Goal: Task Accomplishment & Management: Manage account settings

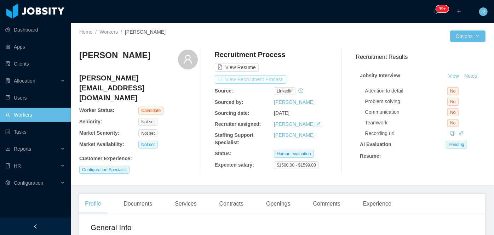
click at [250, 79] on button "View Recruitment Process" at bounding box center [251, 79] width 72 height 8
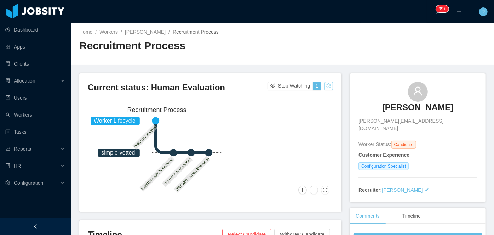
click at [325, 88] on button "button" at bounding box center [329, 86] width 8 height 8
click at [309, 109] on div "Change status" at bounding box center [311, 108] width 32 height 8
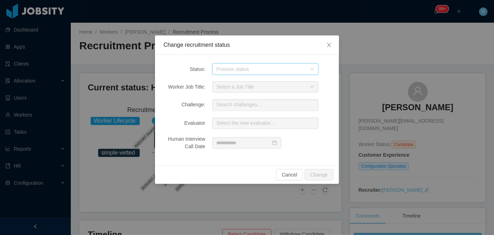
click at [270, 73] on div "Process status" at bounding box center [263, 69] width 93 height 11
click at [307, 69] on div "Process status" at bounding box center [263, 69] width 93 height 11
click at [329, 46] on icon "icon: close" at bounding box center [329, 45] width 4 height 4
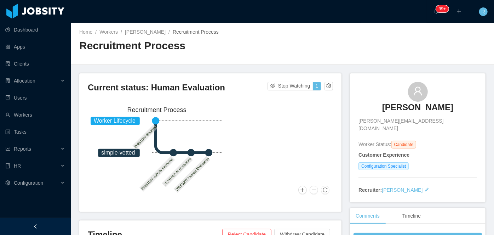
click at [406, 116] on link "[PERSON_NAME]" at bounding box center [417, 110] width 71 height 16
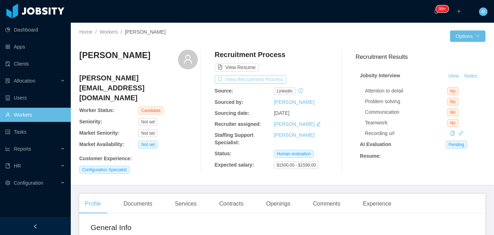
click at [251, 82] on button "View Recruitment Process" at bounding box center [251, 79] width 72 height 8
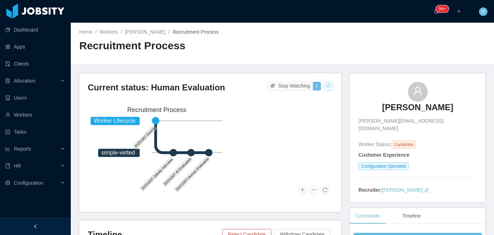
click at [325, 89] on button "button" at bounding box center [329, 86] width 8 height 8
click at [314, 110] on div "Change status" at bounding box center [311, 108] width 32 height 8
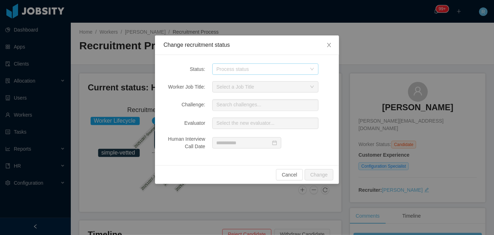
click at [289, 71] on div "Process status" at bounding box center [262, 68] width 90 height 7
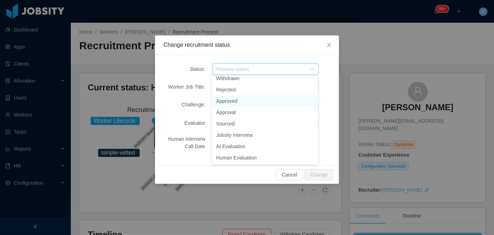
scroll to position [5, 0]
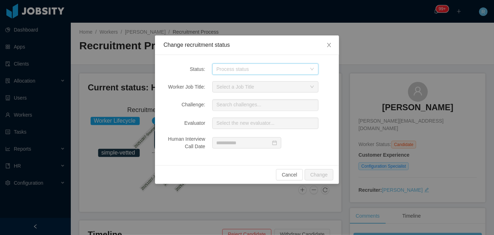
click at [268, 65] on div "Process status" at bounding box center [263, 69] width 93 height 11
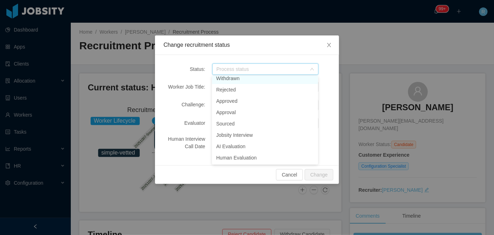
scroll to position [1, 0]
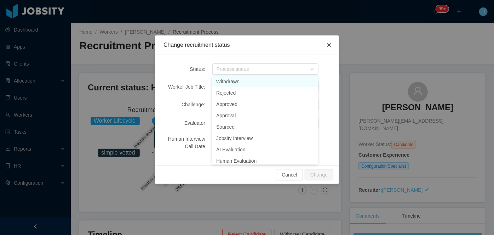
click at [326, 47] on span "Close" at bounding box center [329, 45] width 20 height 20
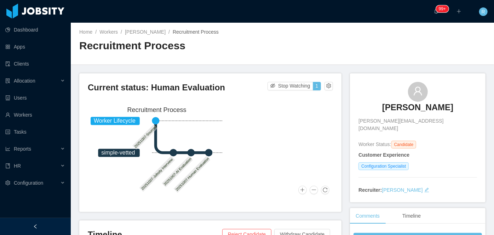
click at [399, 105] on h3 "[PERSON_NAME]" at bounding box center [417, 107] width 71 height 11
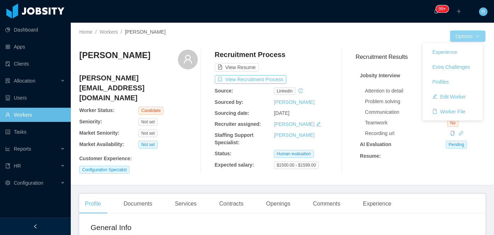
click at [470, 30] on button "Options" at bounding box center [467, 35] width 35 height 11
click at [438, 101] on button "Edit Worker" at bounding box center [449, 96] width 45 height 11
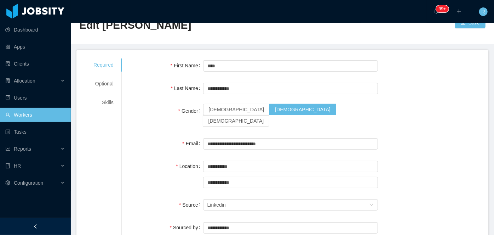
scroll to position [8, 0]
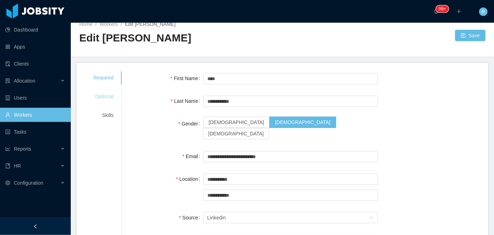
click at [92, 96] on div "Optional" at bounding box center [103, 96] width 37 height 13
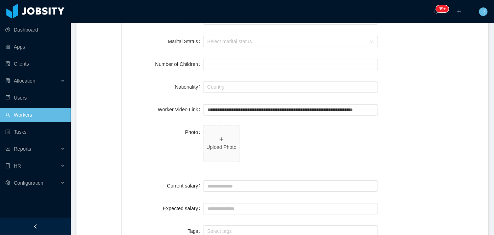
scroll to position [105, 0]
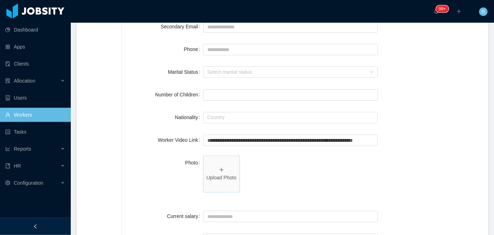
click at [219, 171] on icon "icon: plus" at bounding box center [221, 169] width 5 height 5
click at [220, 176] on p "Upload Photo" at bounding box center [221, 177] width 30 height 7
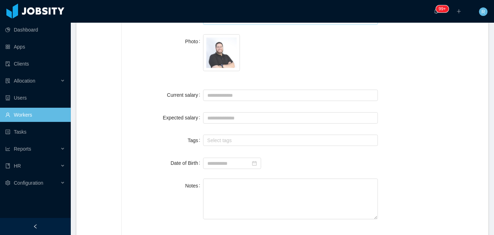
scroll to position [0, 0]
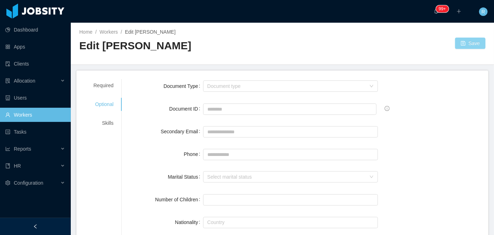
click at [470, 39] on button "Save" at bounding box center [470, 43] width 30 height 11
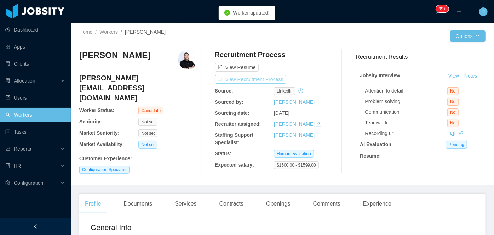
click at [253, 79] on button "View Recruitment Process" at bounding box center [251, 79] width 72 height 8
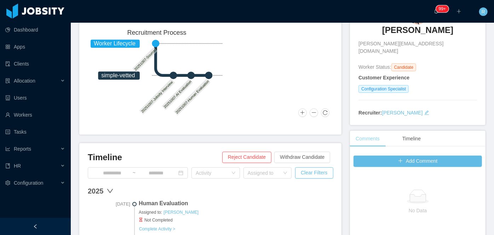
scroll to position [77, 0]
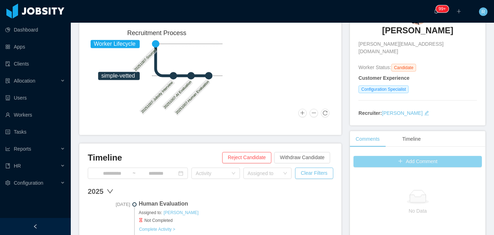
click at [386, 156] on button "Add Comment" at bounding box center [418, 161] width 129 height 11
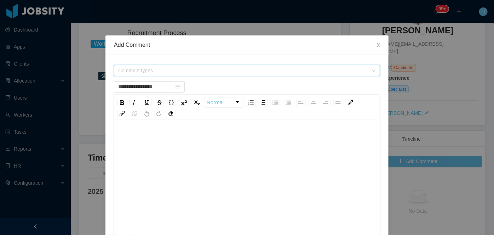
click at [197, 74] on span "Comment types" at bounding box center [244, 70] width 253 height 11
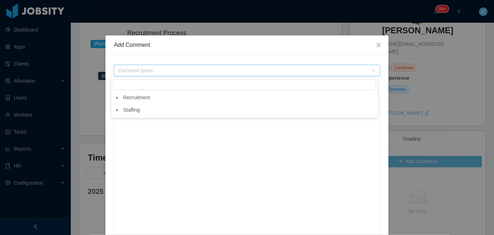
click at [116, 98] on icon "icon: caret-down" at bounding box center [117, 98] width 4 height 4
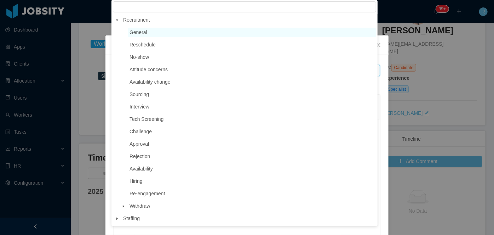
click at [141, 29] on span "General" at bounding box center [139, 32] width 18 height 6
type input "**********"
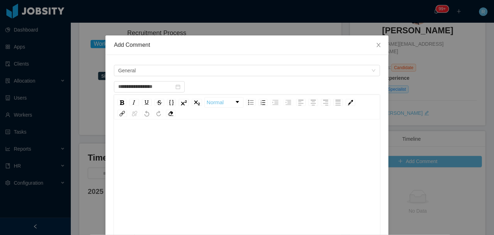
click at [170, 137] on div "rdw-editor" at bounding box center [247, 138] width 255 height 14
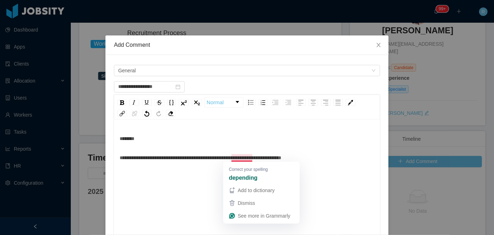
click at [238, 159] on span "**********" at bounding box center [201, 157] width 162 height 5
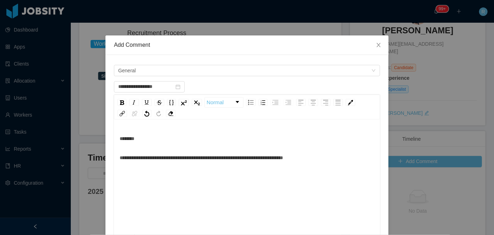
click at [321, 158] on div "**********" at bounding box center [247, 157] width 255 height 14
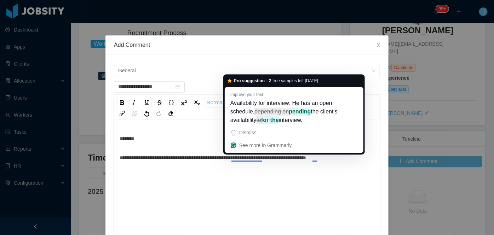
click at [250, 159] on span "**********" at bounding box center [213, 157] width 187 height 5
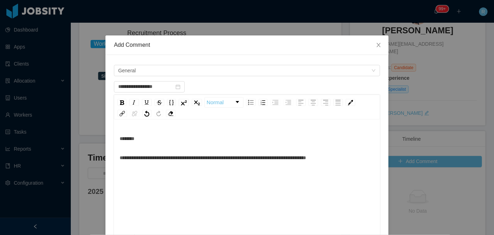
click at [334, 157] on div "**********" at bounding box center [247, 157] width 255 height 14
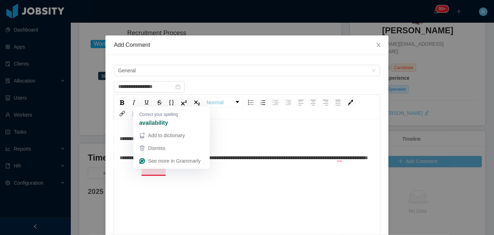
click at [147, 160] on span "**********" at bounding box center [244, 157] width 249 height 5
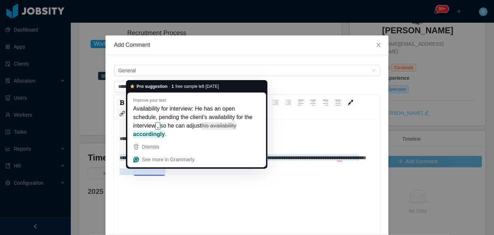
click at [149, 160] on span "**********" at bounding box center [243, 157] width 247 height 5
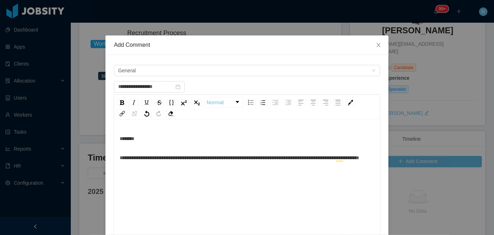
click at [135, 184] on div "To enrich screen reader interactions, please activate Accessibility in Grammarl…" at bounding box center [247, 177] width 255 height 14
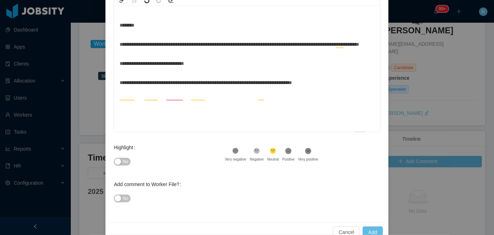
scroll to position [127, 0]
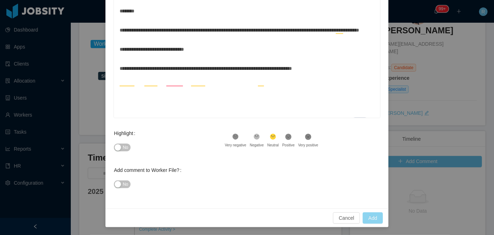
type input "**********"
click at [374, 218] on button "Add" at bounding box center [373, 217] width 20 height 11
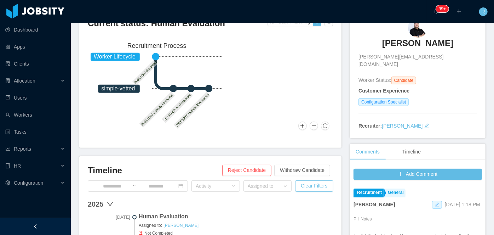
scroll to position [13, 0]
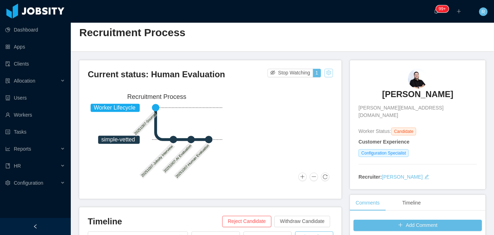
click at [328, 73] on button "button" at bounding box center [329, 73] width 8 height 8
click at [309, 98] on div "Change status" at bounding box center [311, 95] width 32 height 8
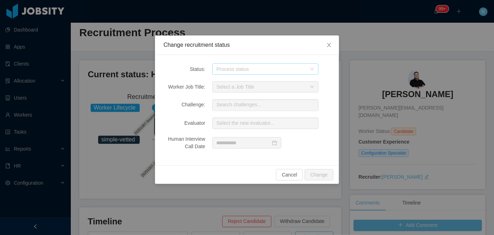
click at [262, 69] on div "Process status" at bounding box center [262, 68] width 90 height 7
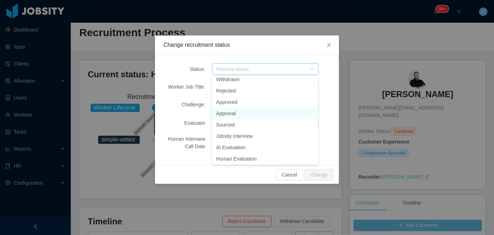
scroll to position [1, 0]
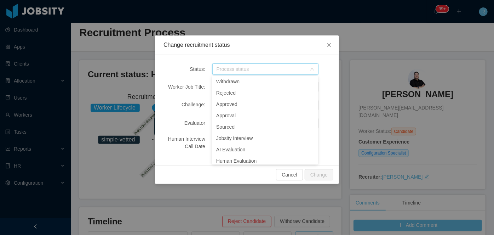
click at [169, 148] on div "Human Interview Call Date" at bounding box center [185, 142] width 42 height 15
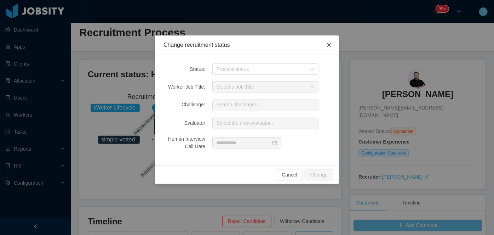
click at [329, 44] on icon "icon: close" at bounding box center [329, 45] width 6 height 6
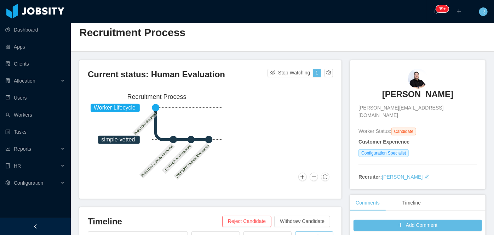
click at [394, 92] on h3 "[PERSON_NAME]" at bounding box center [417, 94] width 71 height 11
